Goal: Task Accomplishment & Management: Use online tool/utility

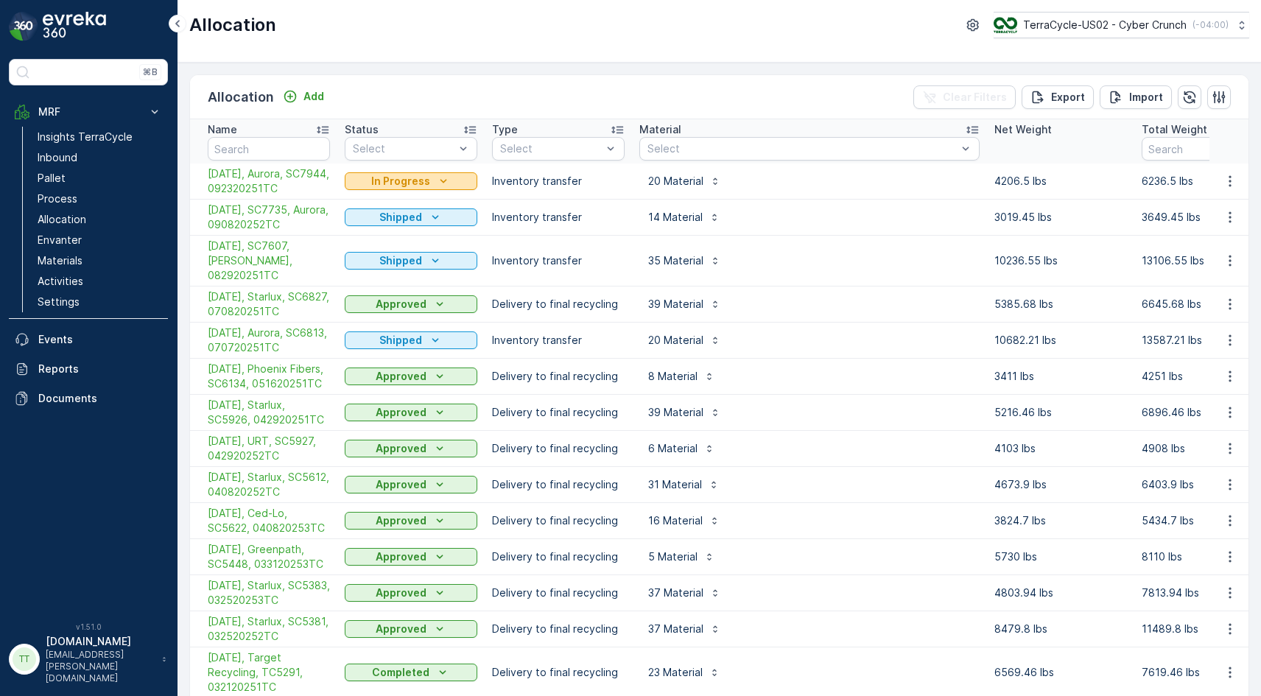
click at [368, 187] on div "In Progress" at bounding box center [411, 181] width 121 height 15
click at [399, 245] on span "Completed" at bounding box center [381, 244] width 55 height 15
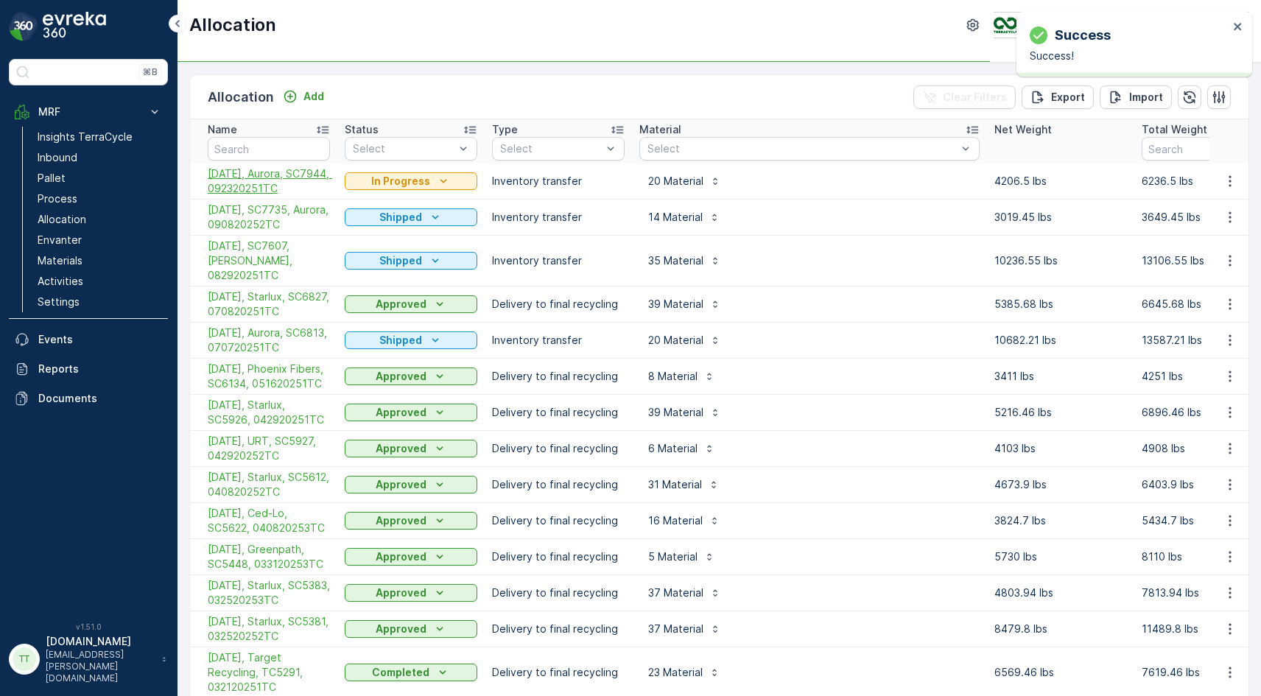
click at [284, 179] on span "[DATE], Aurora, SC7944, 092320251TC" at bounding box center [269, 180] width 122 height 29
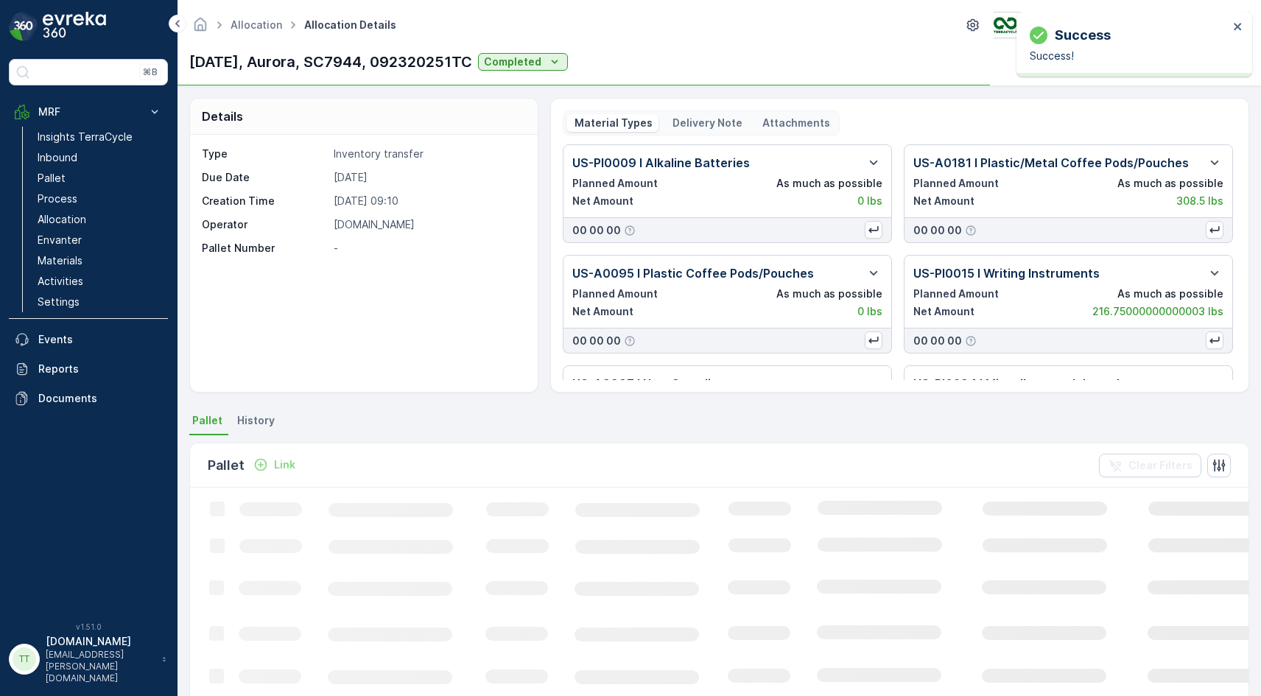
click at [717, 121] on p "Delivery Note" at bounding box center [706, 123] width 72 height 15
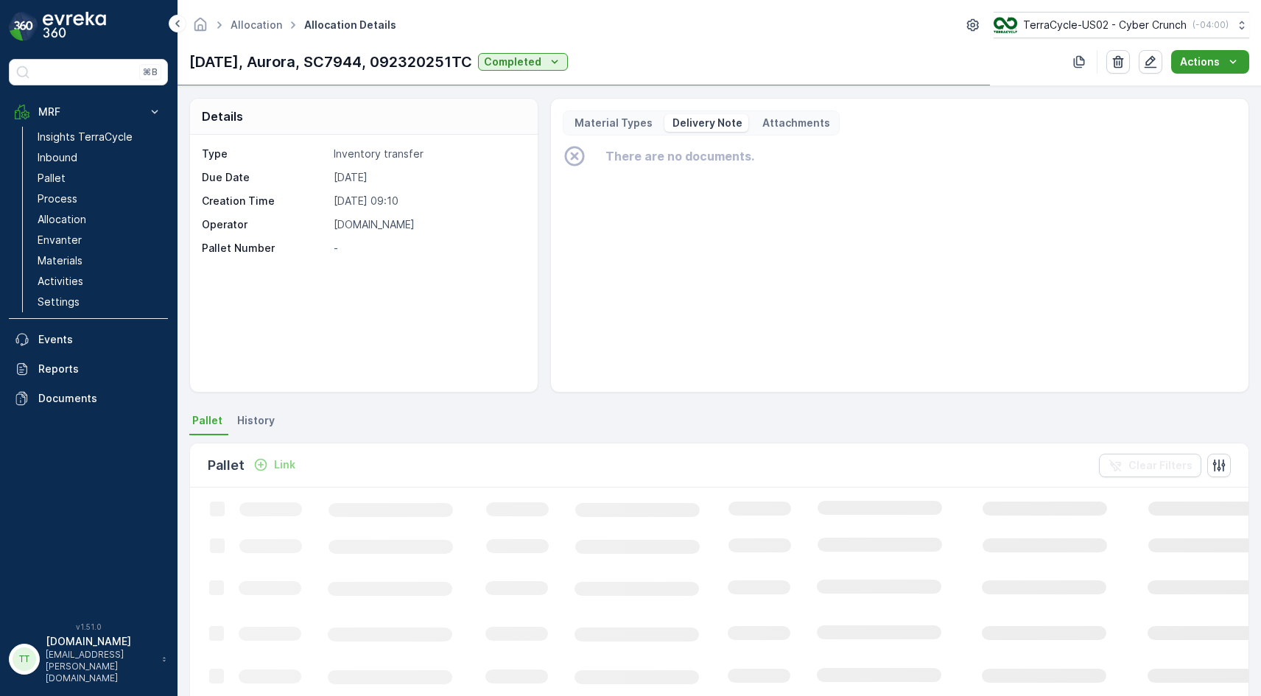
click at [1187, 60] on p "Actions" at bounding box center [1200, 62] width 40 height 15
click at [1198, 94] on span "Create Delivery Note" at bounding box center [1204, 90] width 106 height 15
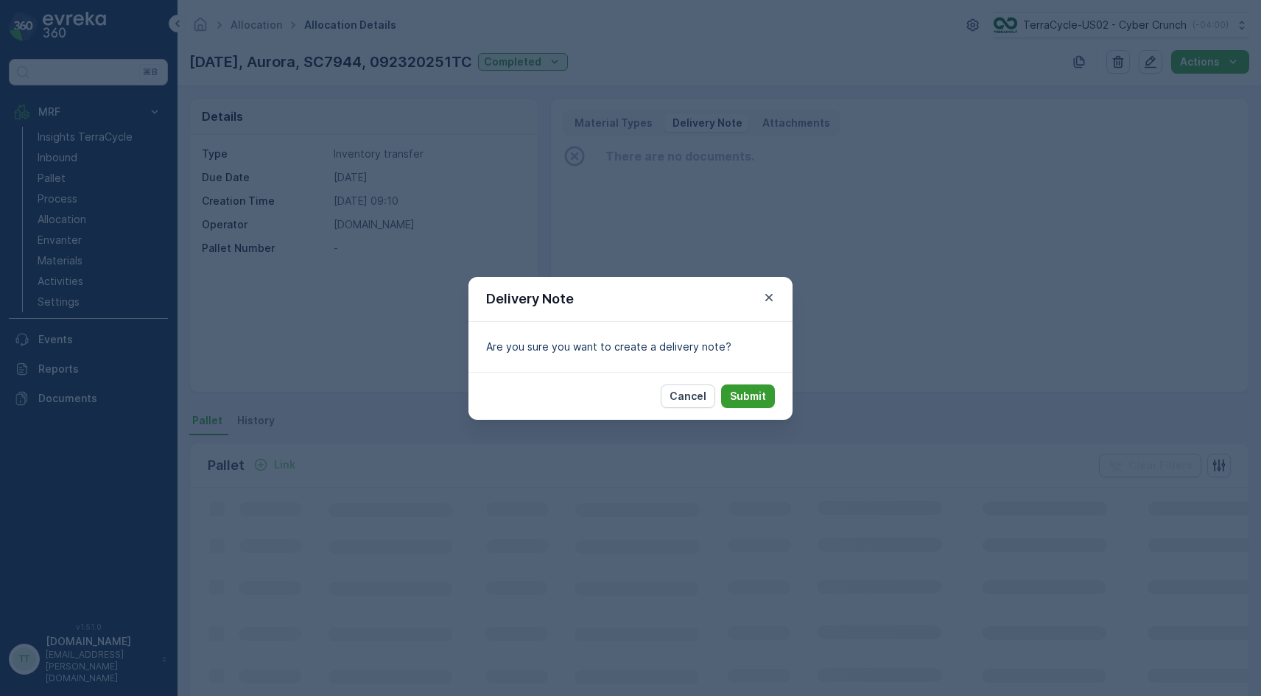
click at [757, 389] on p "Submit" at bounding box center [748, 396] width 36 height 15
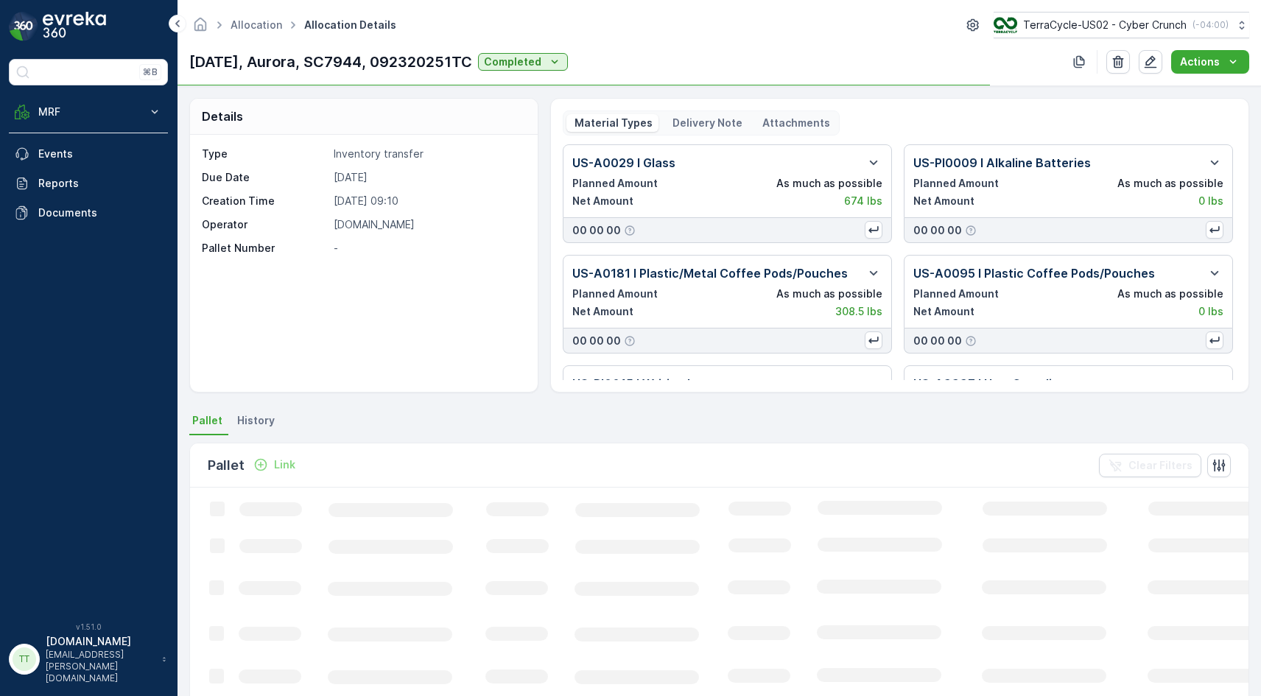
click at [342, 65] on p "[DATE], Aurora, SC7944, 092320251TC" at bounding box center [330, 62] width 283 height 22
copy p "SC7944"
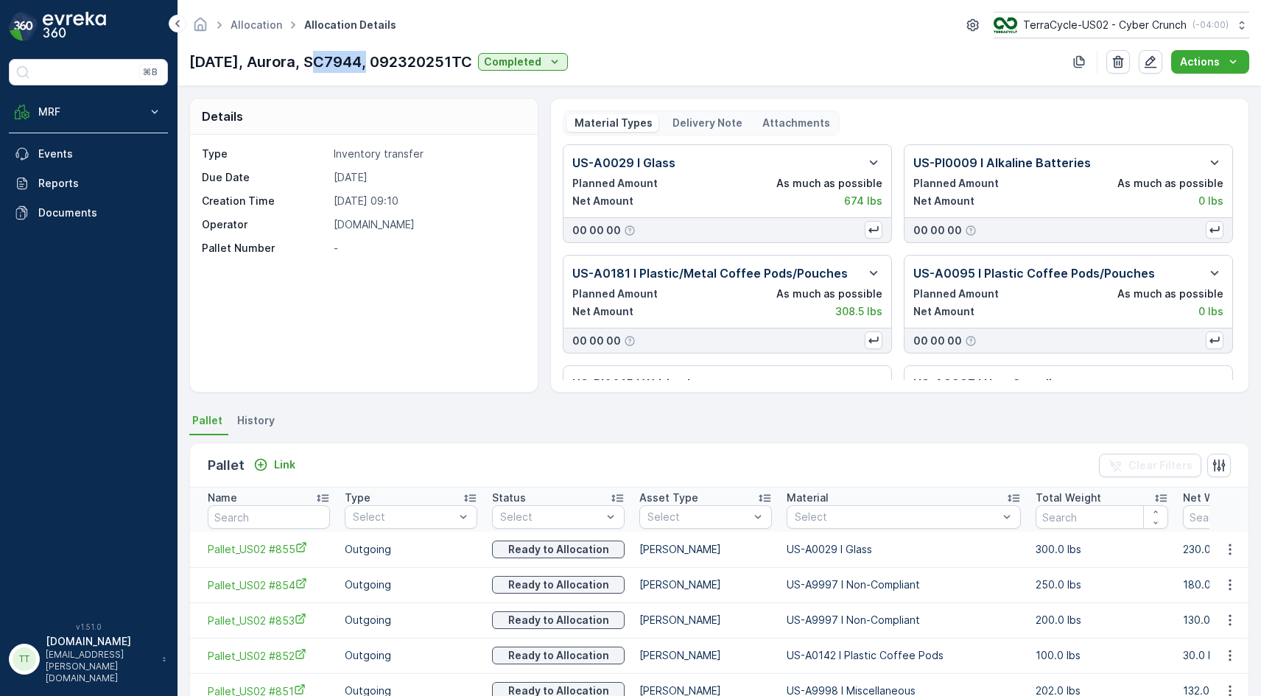
click at [679, 116] on p "Delivery Note" at bounding box center [706, 123] width 72 height 15
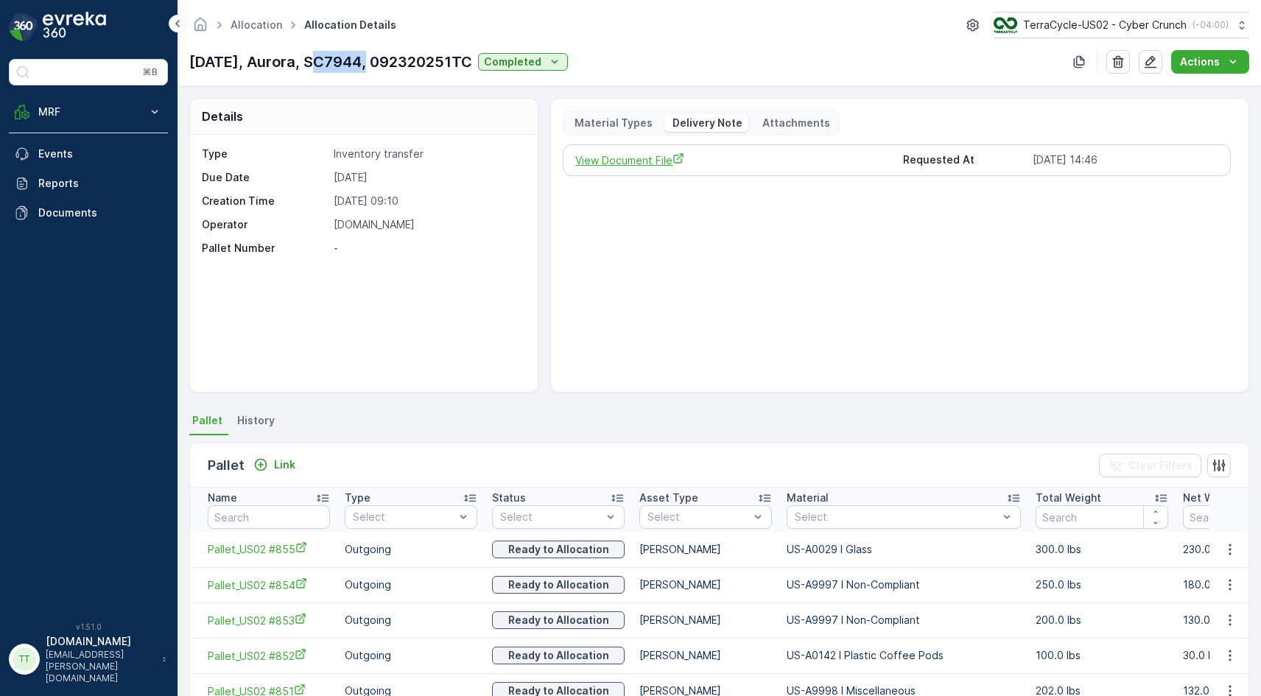
click at [634, 163] on span "View Document File" at bounding box center [732, 159] width 315 height 15
